Goal: Entertainment & Leisure: Consume media (video, audio)

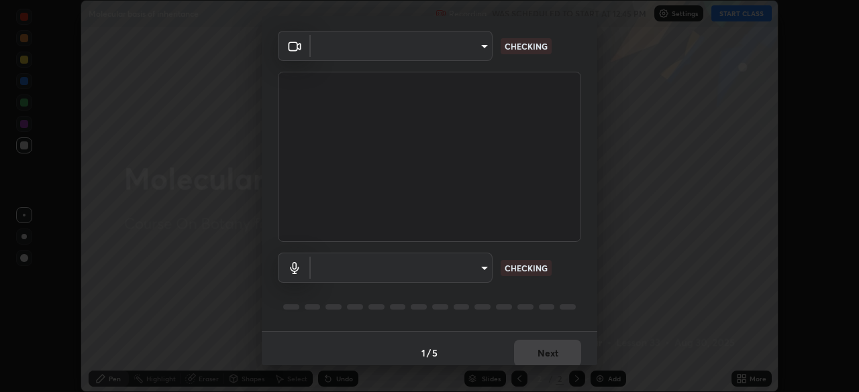
scroll to position [48, 0]
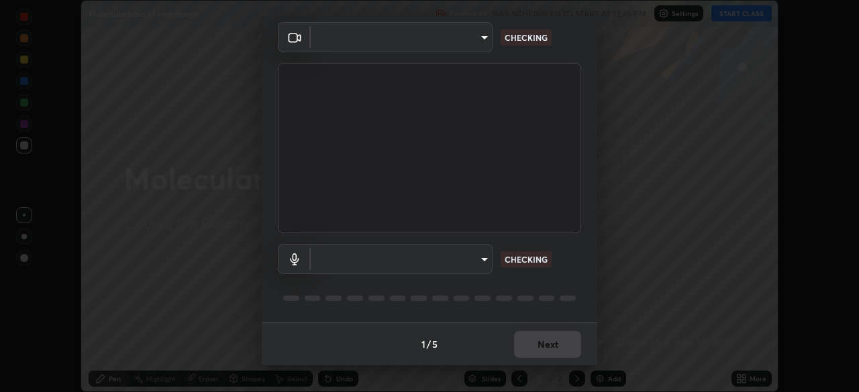
type input "a48ce25db44bf61b9d6ed3add3036cd9b7f69c904470b12c26729dfe1bf4a06c"
type input "16e2347ef2383eedd4172269795c15f83ed622e2bd524b466f45218db169d234"
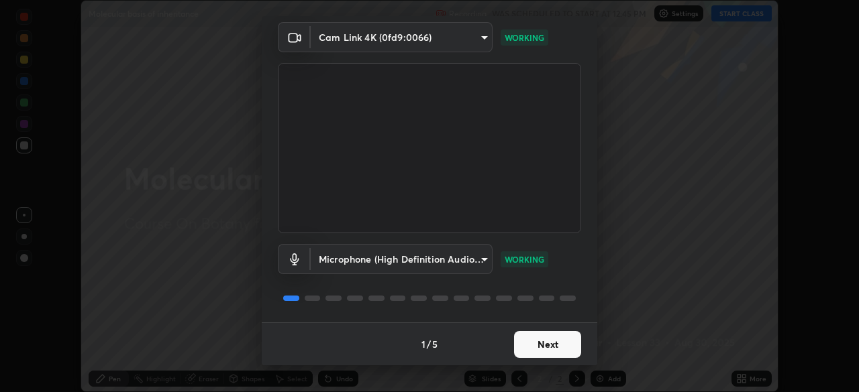
click at [548, 344] on button "Next" at bounding box center [547, 344] width 67 height 27
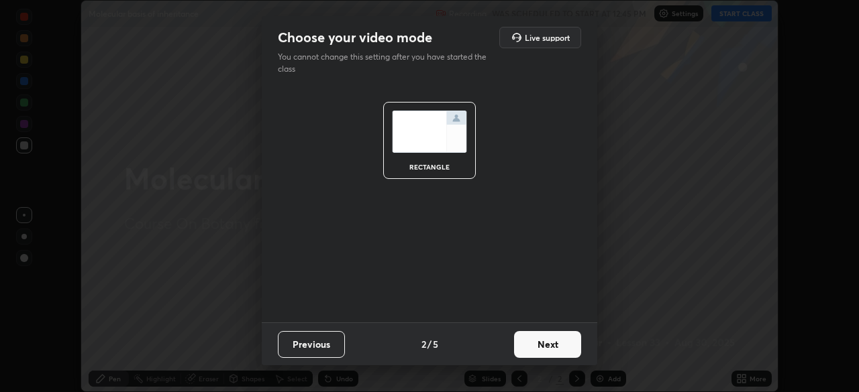
click at [545, 350] on button "Next" at bounding box center [547, 344] width 67 height 27
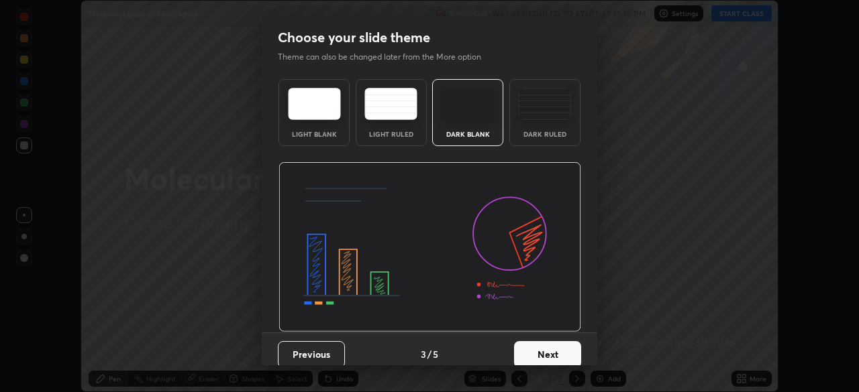
click at [553, 354] on button "Next" at bounding box center [547, 354] width 67 height 27
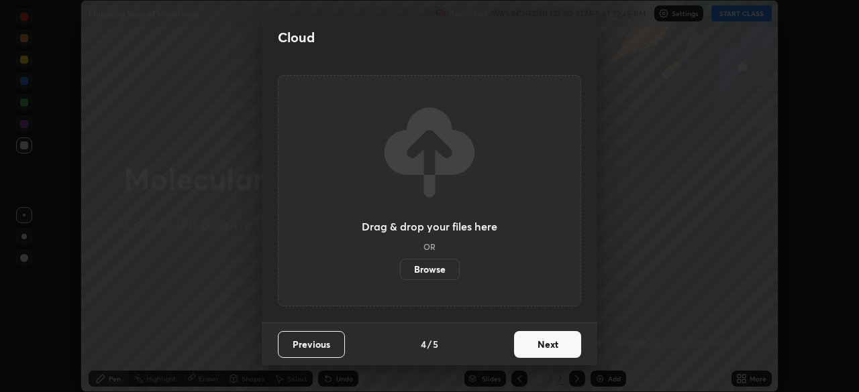
click at [542, 345] on button "Next" at bounding box center [547, 344] width 67 height 27
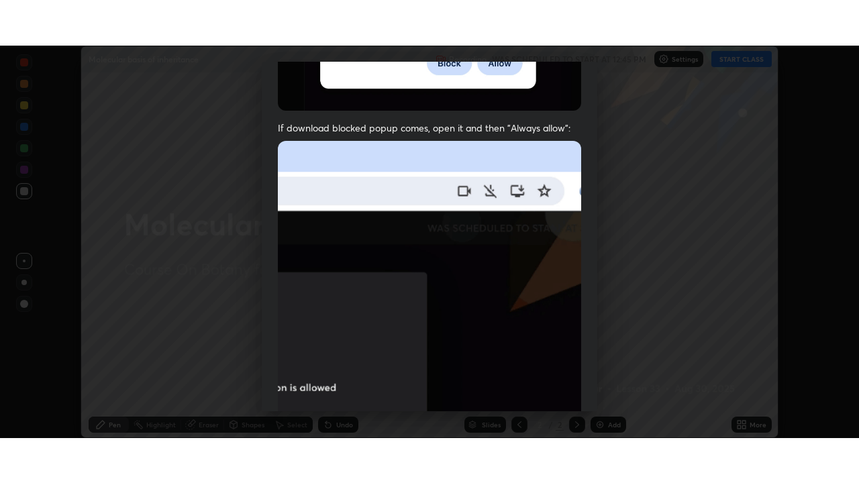
scroll to position [321, 0]
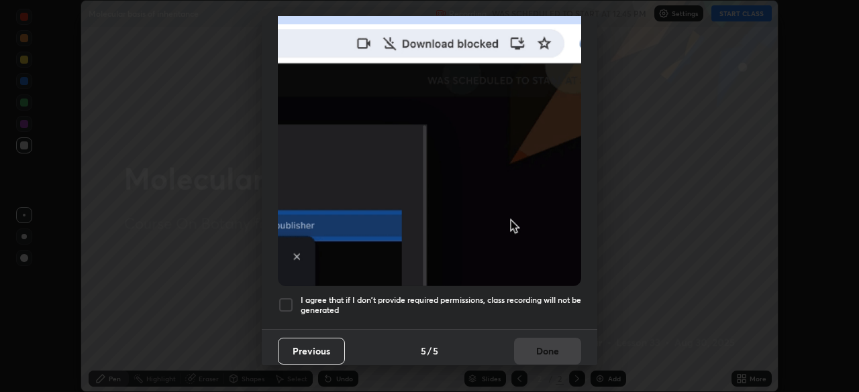
click at [290, 300] on div at bounding box center [286, 305] width 16 height 16
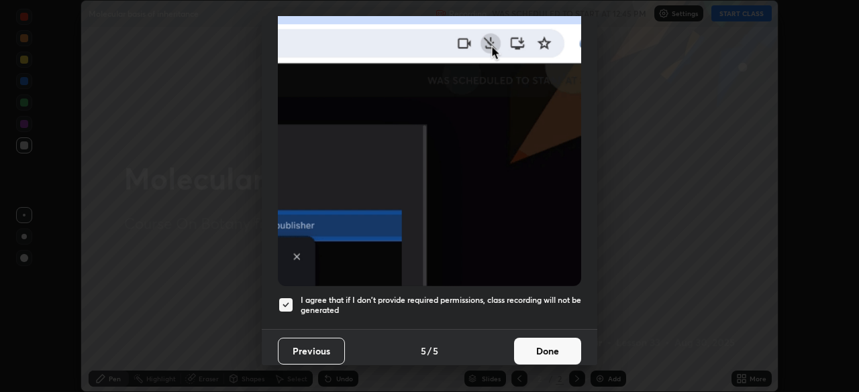
click at [539, 343] on button "Done" at bounding box center [547, 351] width 67 height 27
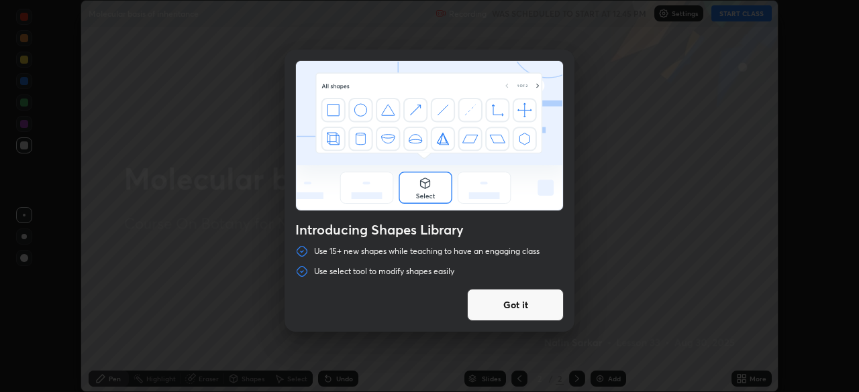
click at [488, 316] on button "Got it" at bounding box center [515, 305] width 97 height 32
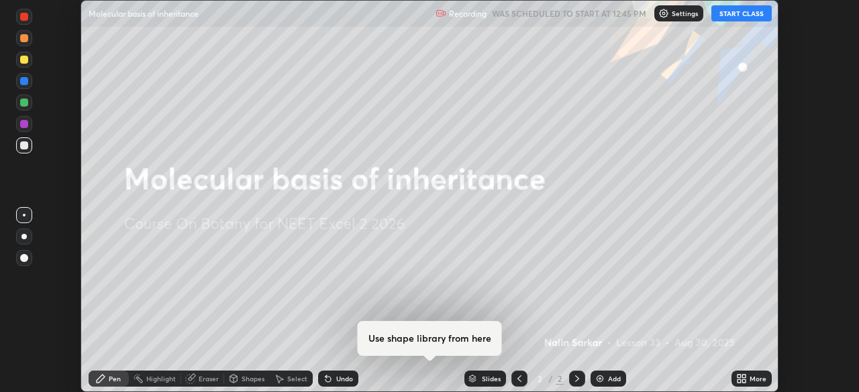
click at [733, 17] on button "START CLASS" at bounding box center [741, 13] width 60 height 16
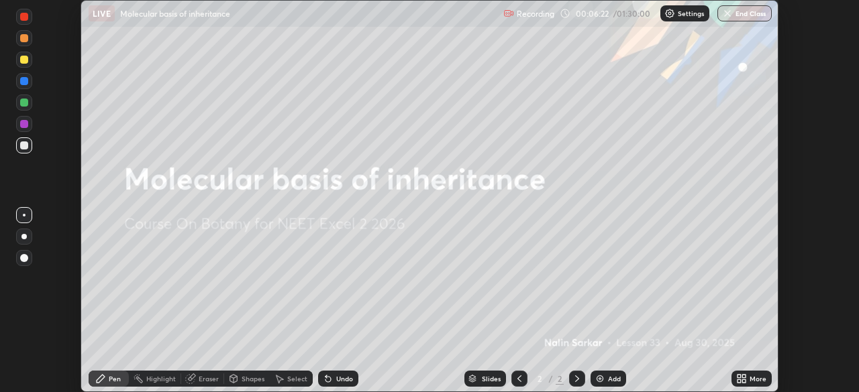
click at [749, 380] on div "More" at bounding box center [757, 379] width 17 height 7
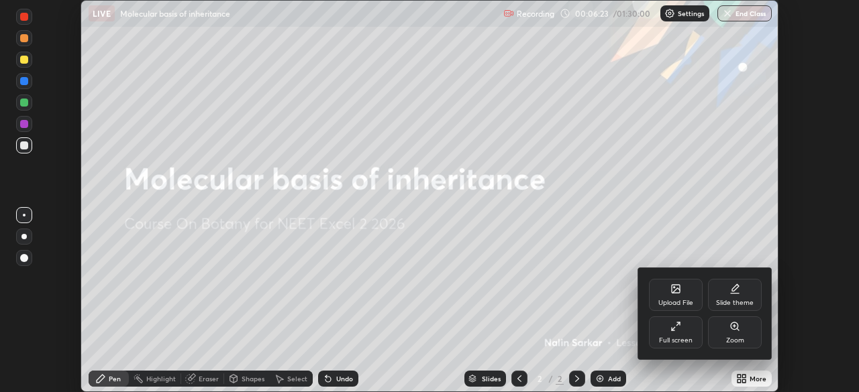
click at [667, 333] on div "Full screen" at bounding box center [676, 333] width 54 height 32
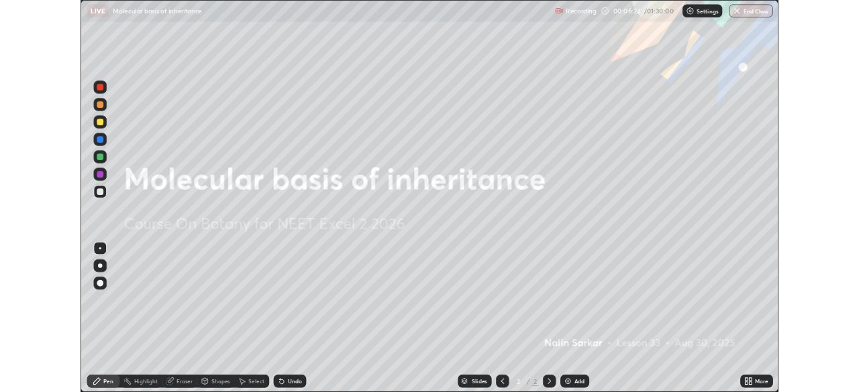
scroll to position [483, 859]
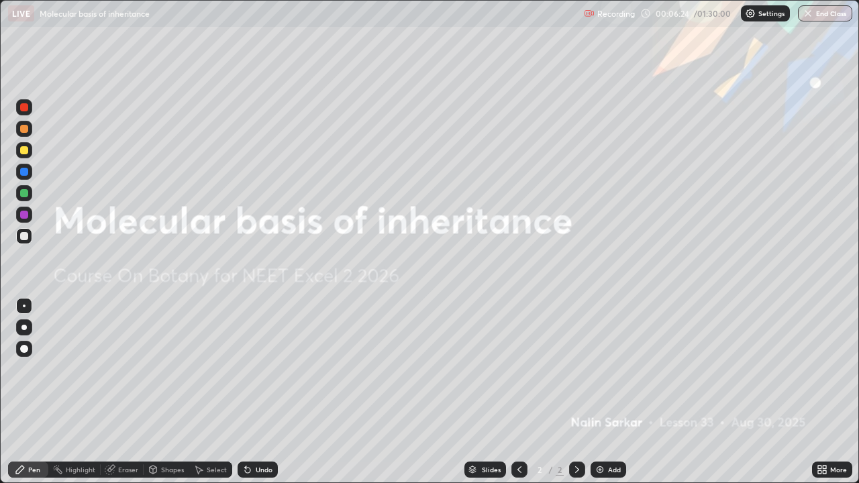
click at [604, 392] on div "Add" at bounding box center [608, 470] width 36 height 16
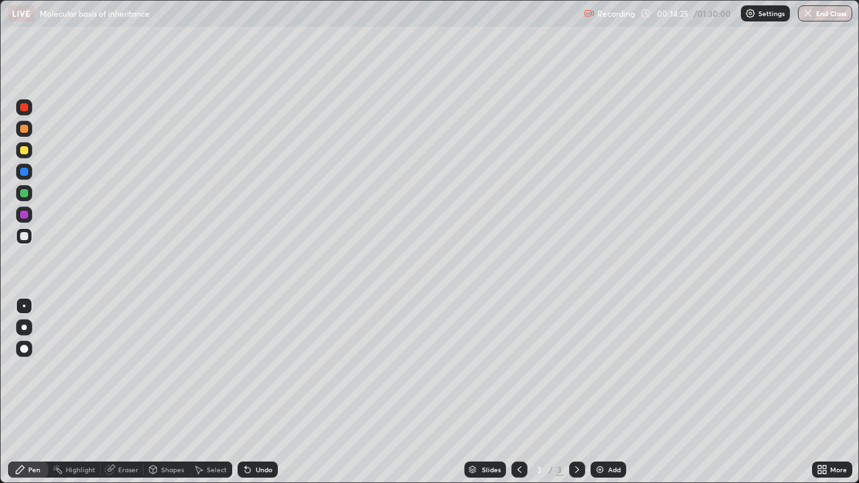
click at [599, 392] on img at bounding box center [599, 469] width 11 height 11
click at [608, 392] on div "Add" at bounding box center [614, 469] width 13 height 7
click at [612, 392] on div "Add" at bounding box center [608, 470] width 36 height 16
click at [603, 392] on img at bounding box center [599, 469] width 11 height 11
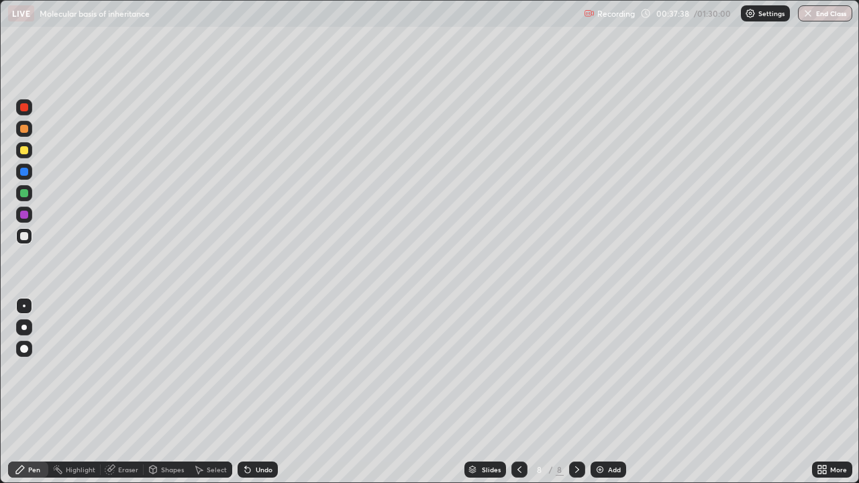
click at [517, 392] on div at bounding box center [519, 470] width 16 height 16
click at [576, 392] on icon at bounding box center [577, 469] width 11 height 11
click at [608, 392] on div "Add" at bounding box center [614, 469] width 13 height 7
click at [819, 392] on icon at bounding box center [819, 467] width 3 height 3
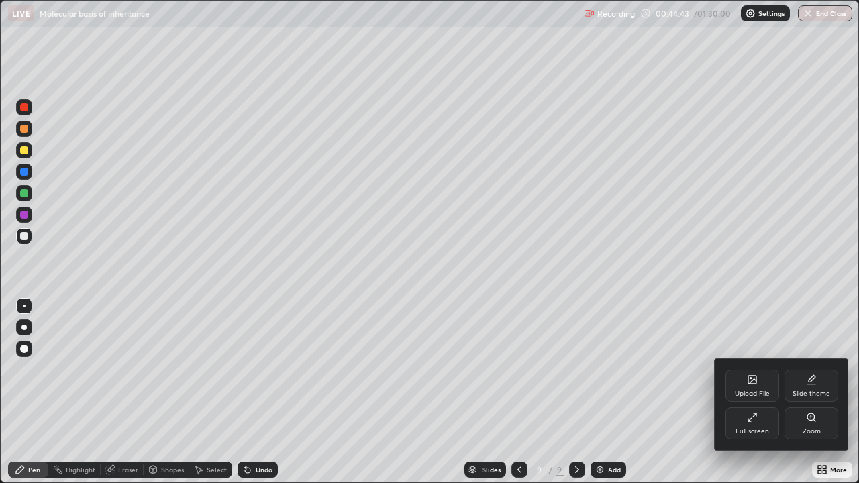
click at [755, 392] on div "Full screen" at bounding box center [752, 423] width 54 height 32
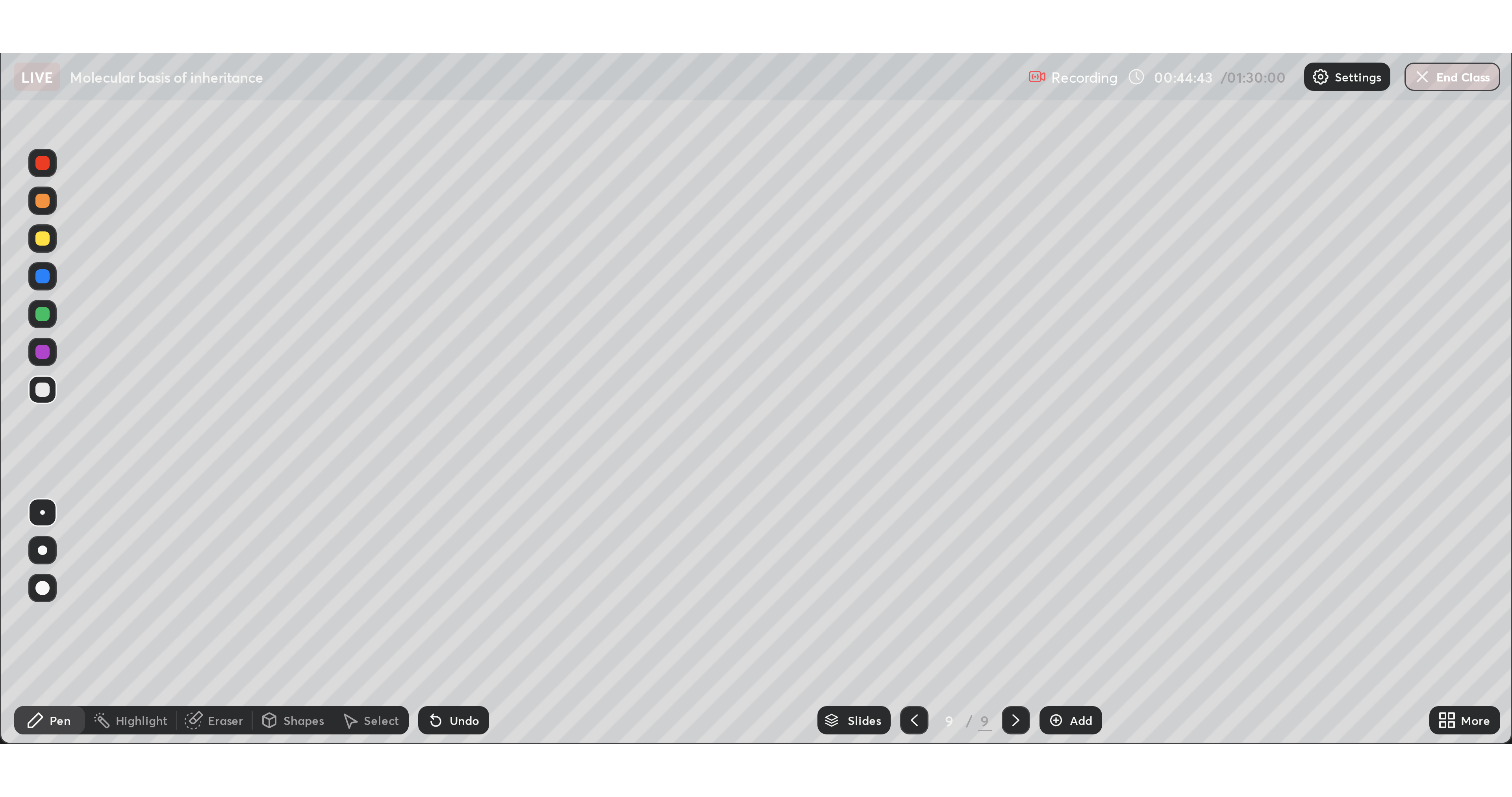
scroll to position [39140, 38871]
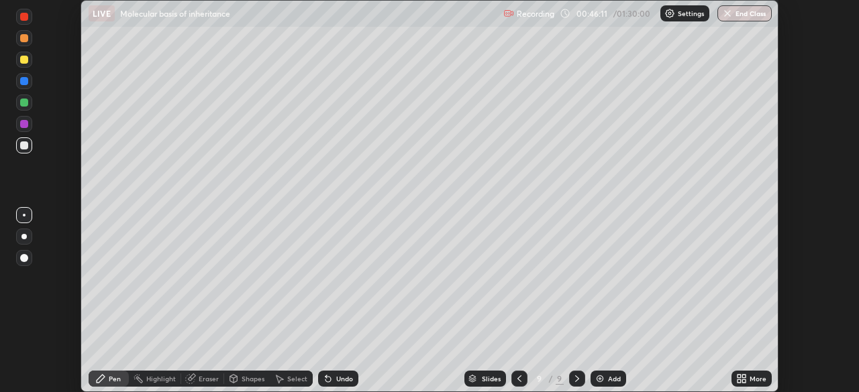
click at [750, 377] on div "More" at bounding box center [757, 379] width 17 height 7
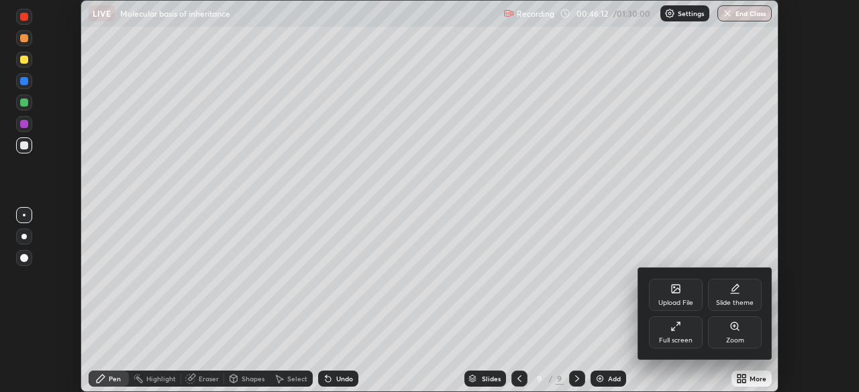
click at [678, 297] on div "Upload File" at bounding box center [676, 295] width 54 height 32
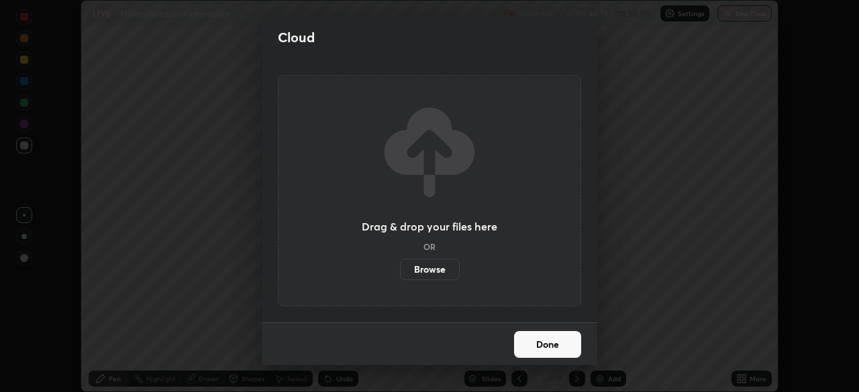
click at [443, 270] on label "Browse" at bounding box center [430, 269] width 60 height 21
click at [400, 270] on input "Browse" at bounding box center [400, 269] width 0 height 21
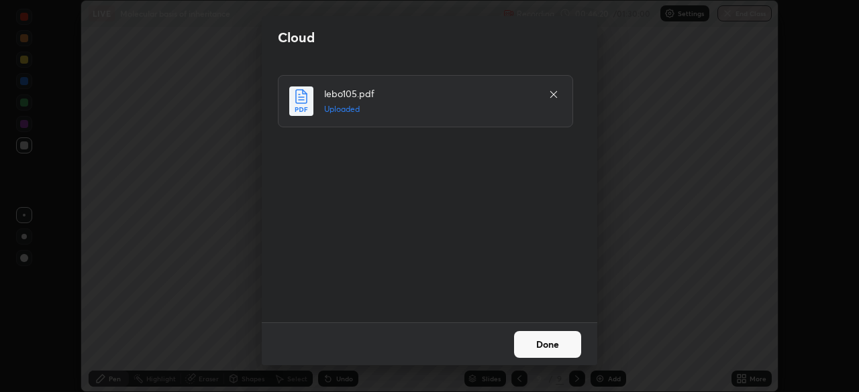
click at [561, 343] on button "Done" at bounding box center [547, 344] width 67 height 27
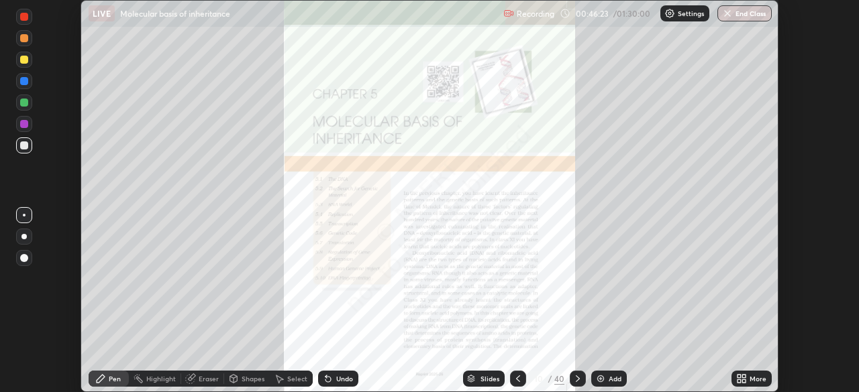
click at [576, 378] on icon at bounding box center [577, 379] width 11 height 11
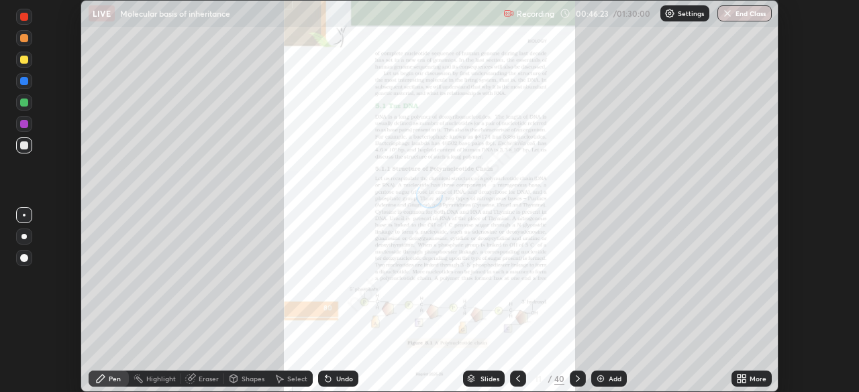
click at [576, 377] on icon at bounding box center [578, 379] width 4 height 7
click at [578, 374] on icon at bounding box center [577, 379] width 11 height 11
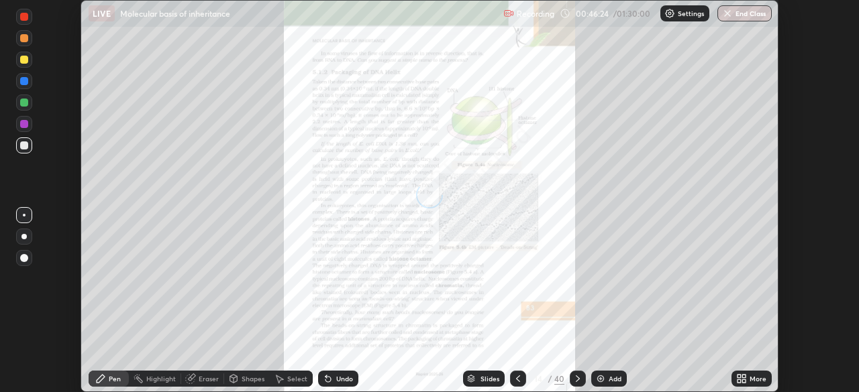
click at [578, 372] on div at bounding box center [578, 379] width 16 height 16
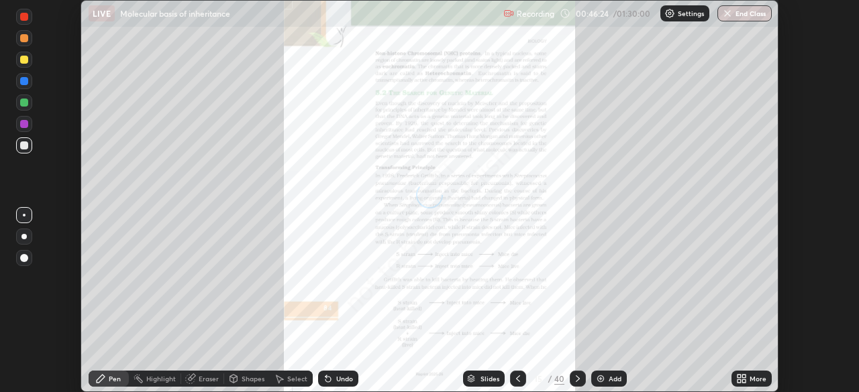
click at [578, 375] on icon at bounding box center [577, 379] width 11 height 11
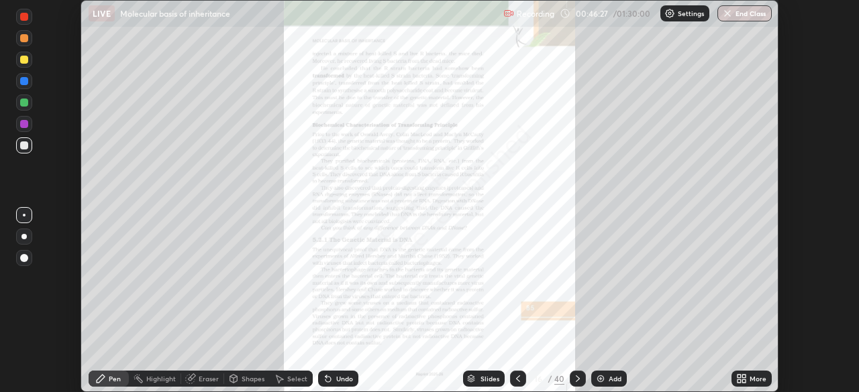
click at [582, 377] on div at bounding box center [578, 379] width 16 height 16
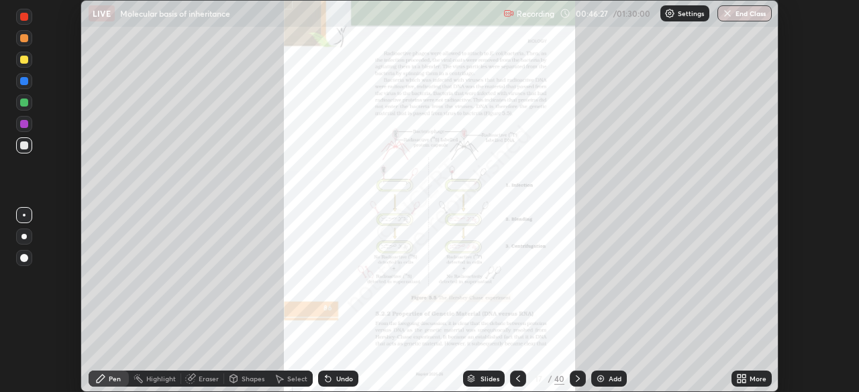
click at [582, 379] on div at bounding box center [578, 379] width 16 height 16
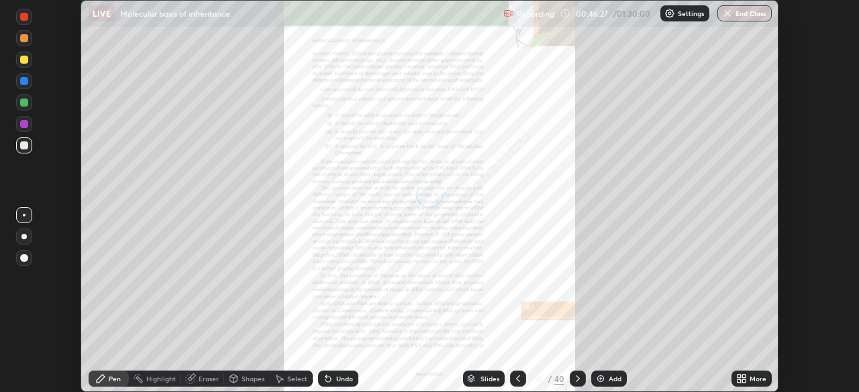
click at [582, 379] on div at bounding box center [578, 379] width 16 height 16
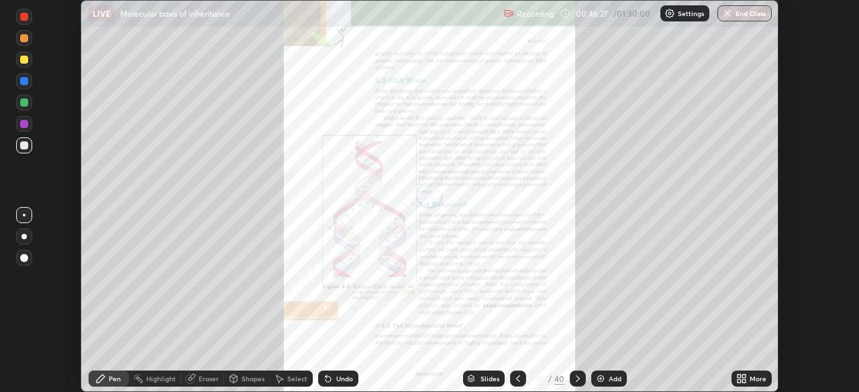
click at [576, 379] on icon at bounding box center [577, 379] width 11 height 11
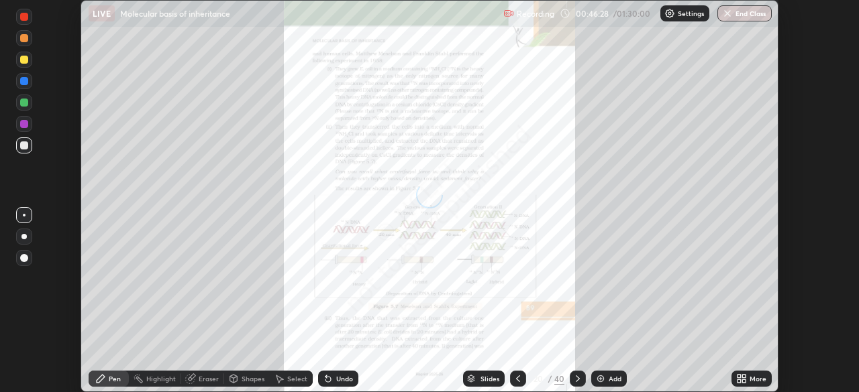
click at [576, 379] on icon at bounding box center [577, 379] width 11 height 11
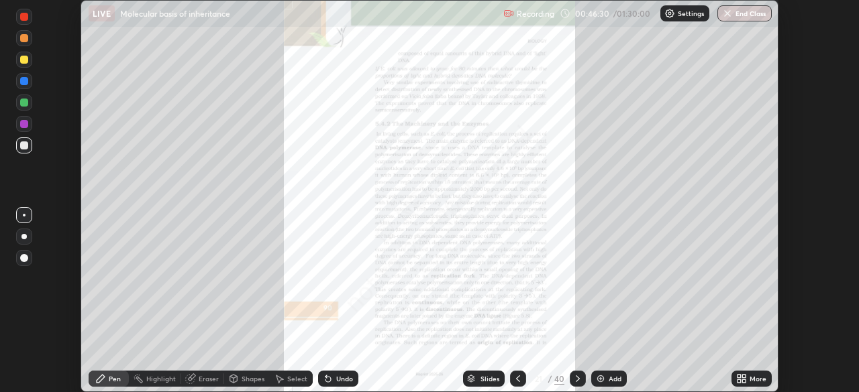
click at [578, 378] on icon at bounding box center [577, 379] width 11 height 11
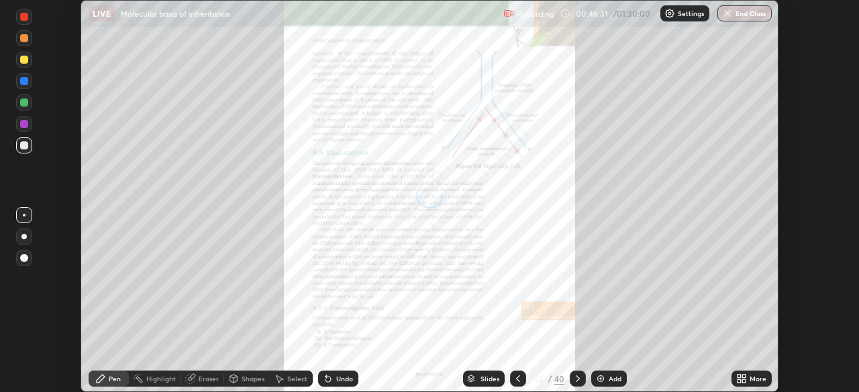
click at [578, 378] on icon at bounding box center [577, 379] width 11 height 11
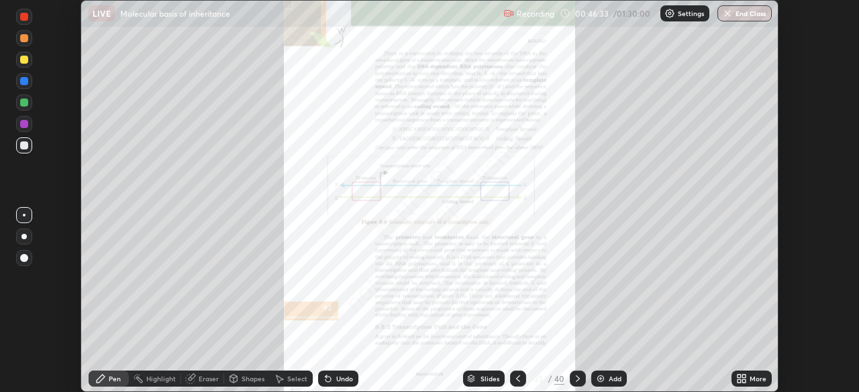
click at [576, 379] on icon at bounding box center [577, 379] width 11 height 11
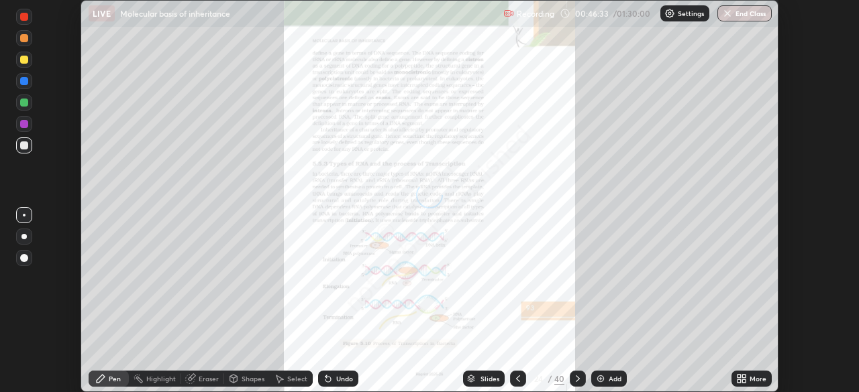
click at [576, 379] on icon at bounding box center [577, 379] width 11 height 11
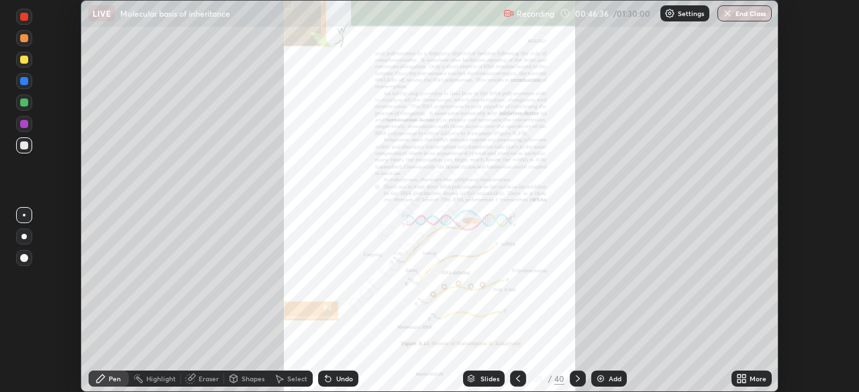
click at [578, 376] on icon at bounding box center [577, 379] width 11 height 11
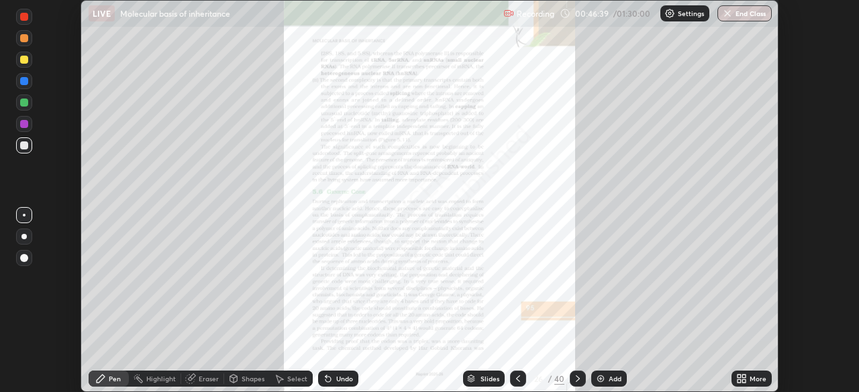
click at [576, 379] on icon at bounding box center [577, 379] width 11 height 11
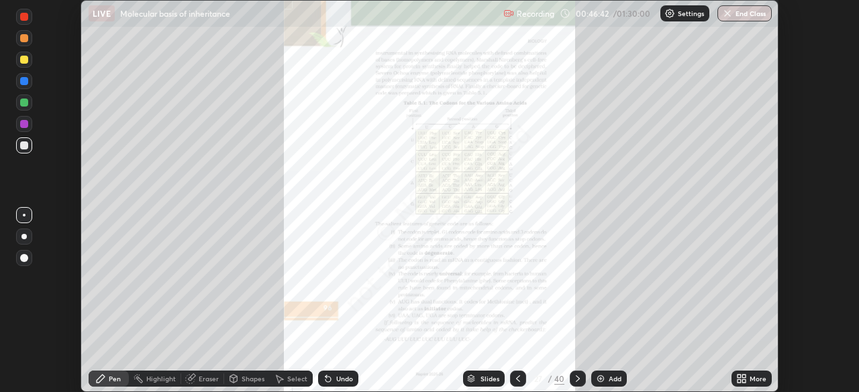
click at [576, 379] on icon at bounding box center [577, 379] width 11 height 11
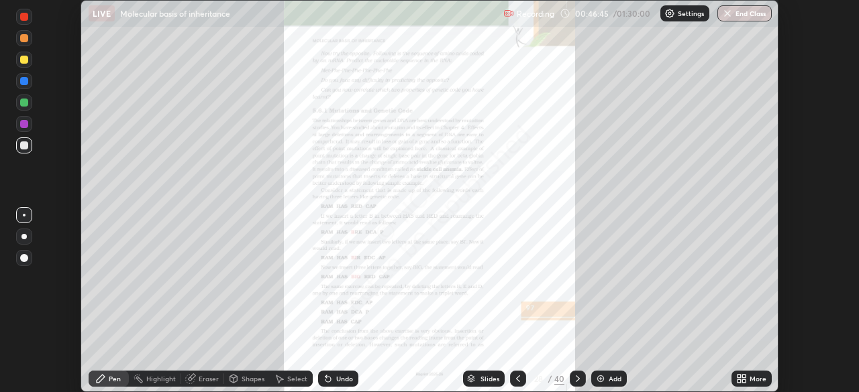
click at [578, 376] on icon at bounding box center [577, 379] width 11 height 11
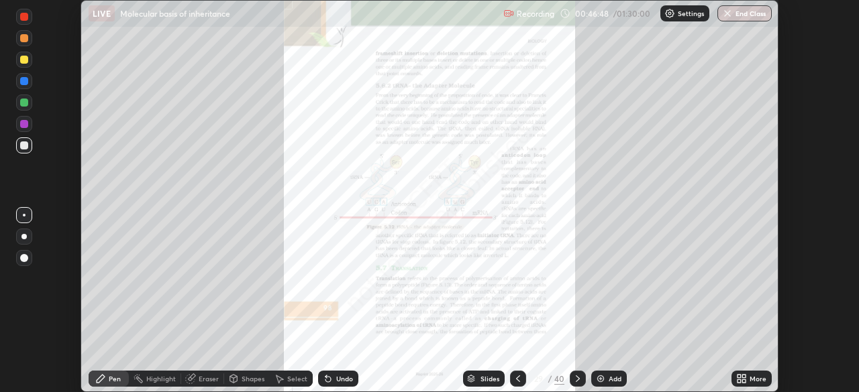
click at [749, 374] on div "More" at bounding box center [751, 379] width 40 height 16
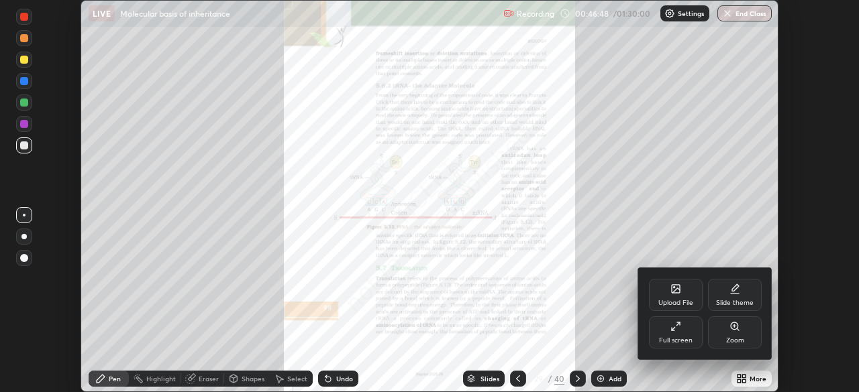
click at [730, 333] on div "Zoom" at bounding box center [735, 333] width 54 height 32
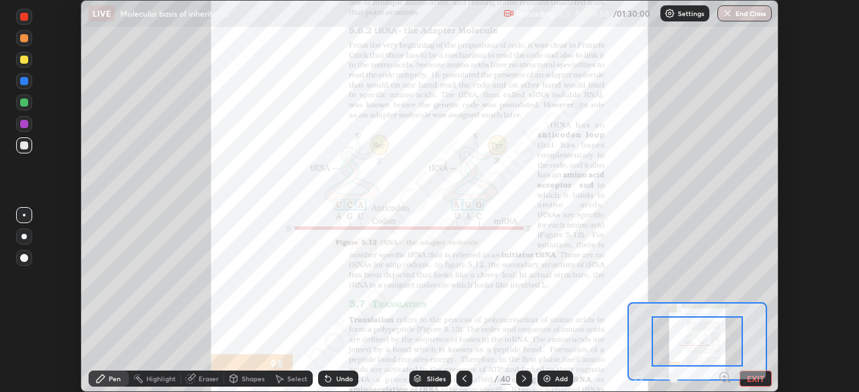
click at [724, 377] on icon at bounding box center [723, 377] width 3 height 0
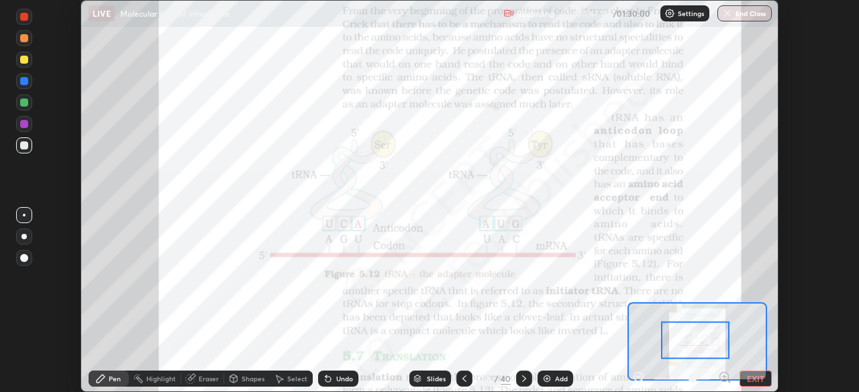
click at [27, 125] on div at bounding box center [24, 124] width 8 height 8
click at [724, 377] on icon at bounding box center [723, 377] width 3 height 0
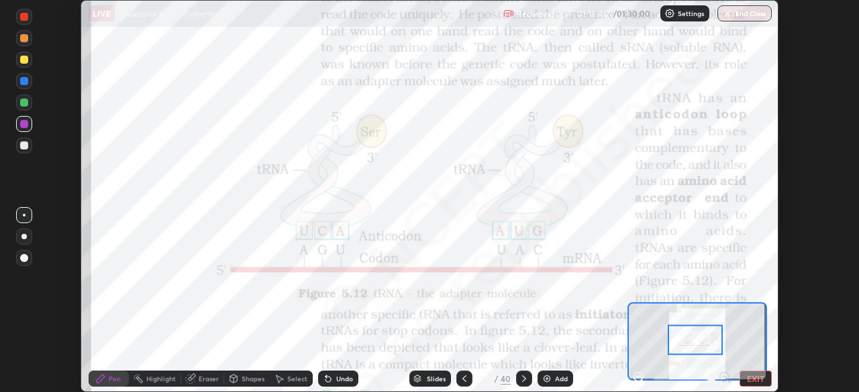
scroll to position [392, 859]
click at [758, 377] on button "EXIT" at bounding box center [755, 379] width 32 height 16
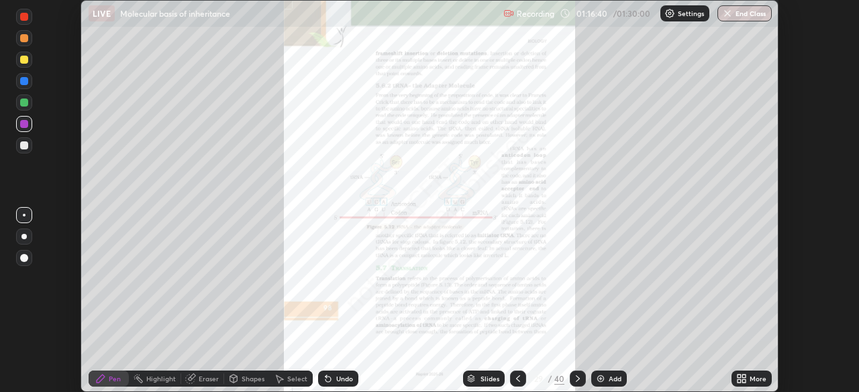
click at [725, 12] on img "button" at bounding box center [727, 13] width 11 height 11
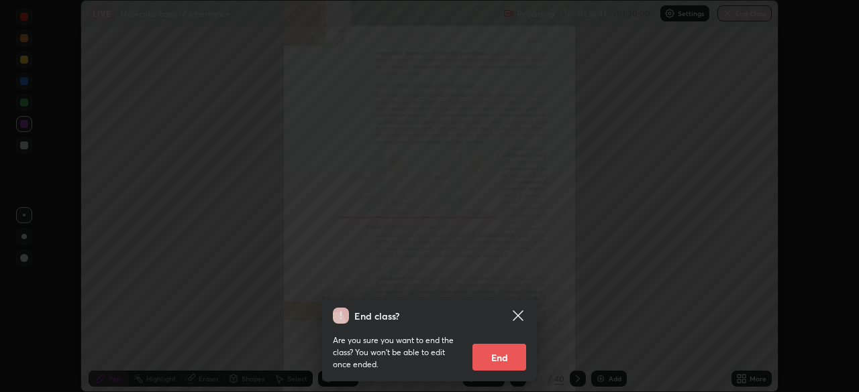
click at [500, 356] on button "End" at bounding box center [499, 357] width 54 height 27
